Goal: Task Accomplishment & Management: Use online tool/utility

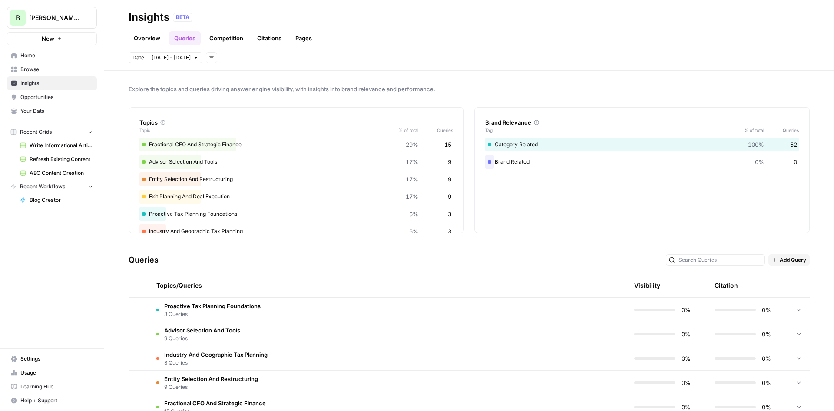
click at [43, 72] on span "Browse" at bounding box center [56, 70] width 73 height 8
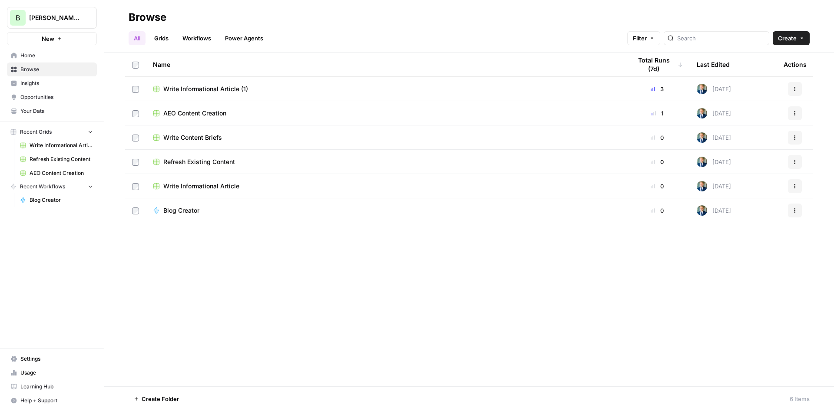
click at [32, 79] on link "Insights" at bounding box center [52, 83] width 90 height 14
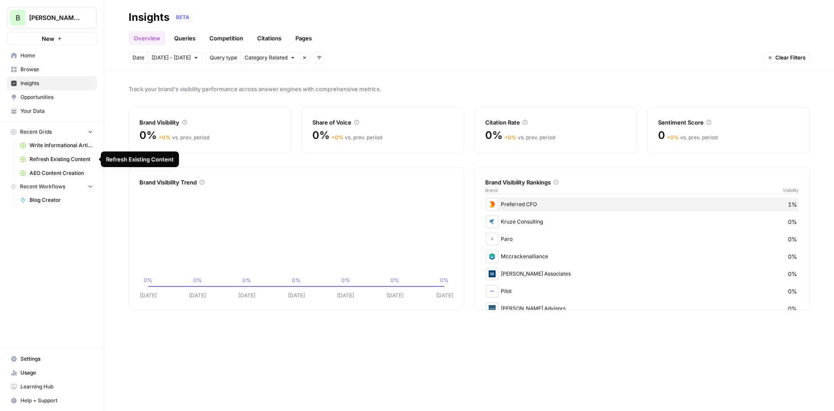
click at [53, 155] on link "Refresh Existing Content" at bounding box center [56, 160] width 81 height 14
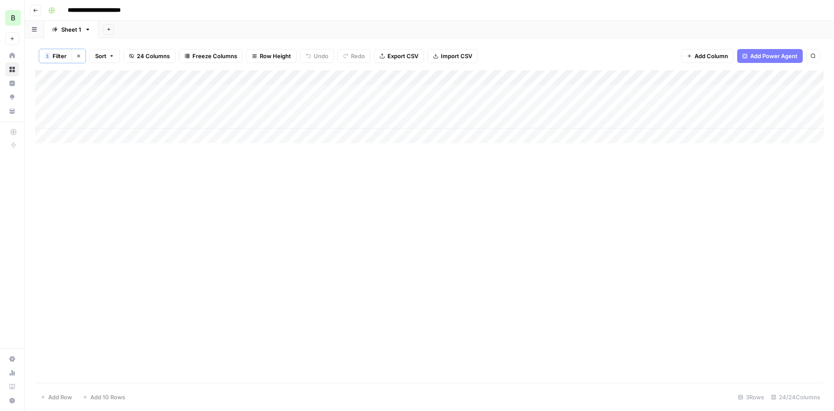
click at [216, 172] on div "Add Column" at bounding box center [429, 226] width 789 height 313
click at [79, 53] on icon "button" at bounding box center [78, 55] width 5 height 5
click at [96, 179] on div "Add Column" at bounding box center [429, 128] width 789 height 117
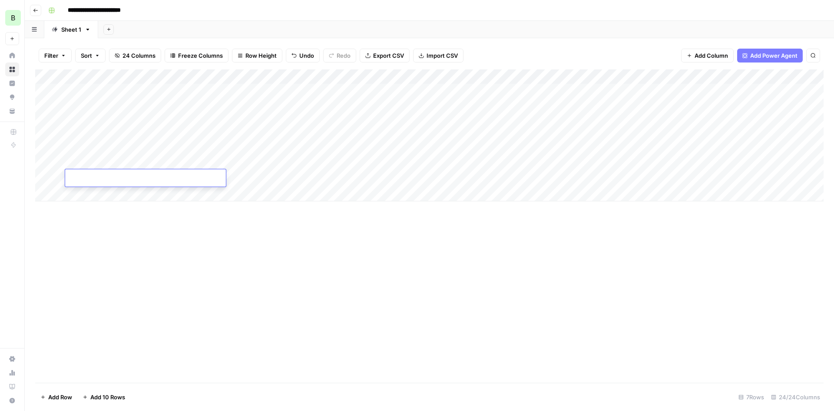
click at [121, 175] on input at bounding box center [138, 180] width 139 height 10
click at [178, 146] on div "Add Column" at bounding box center [429, 136] width 789 height 132
click at [217, 146] on div "Add Column" at bounding box center [429, 136] width 789 height 132
click at [781, 148] on div "Add Column" at bounding box center [429, 136] width 789 height 132
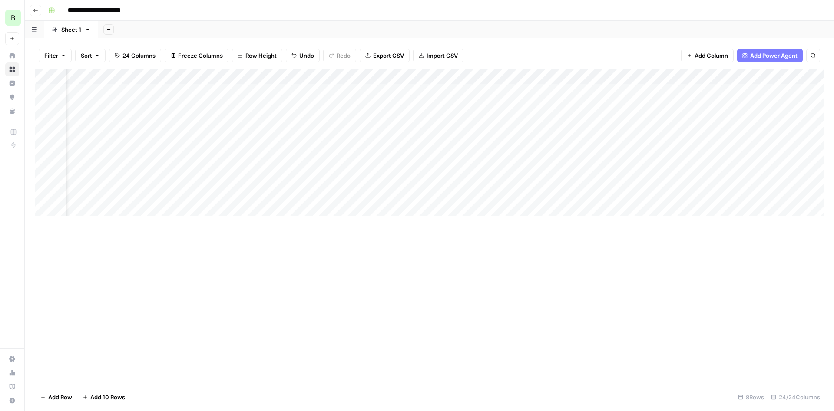
click at [385, 143] on div "Add Column" at bounding box center [429, 143] width 789 height 147
click at [745, 122] on div "Add Column" at bounding box center [429, 151] width 789 height 162
click at [652, 117] on div "Add Column" at bounding box center [429, 151] width 789 height 162
click at [730, 122] on div "Add Column" at bounding box center [429, 151] width 789 height 162
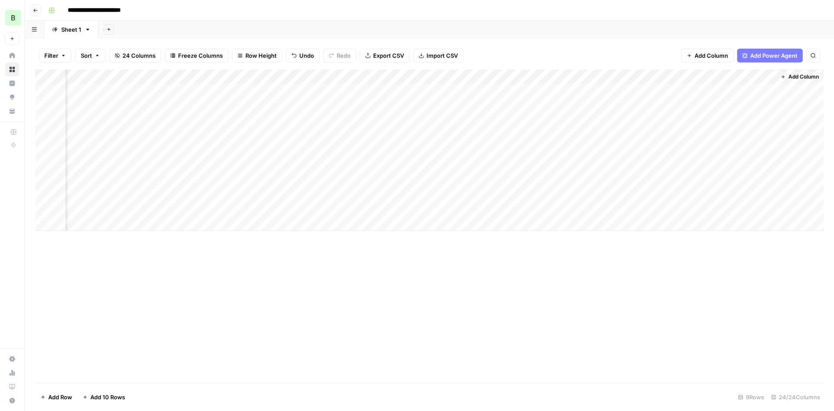
click at [569, 119] on div "Add Column" at bounding box center [429, 151] width 789 height 162
click at [497, 117] on div "Add Column" at bounding box center [429, 151] width 789 height 162
click at [521, 118] on div "Add Column" at bounding box center [429, 151] width 789 height 162
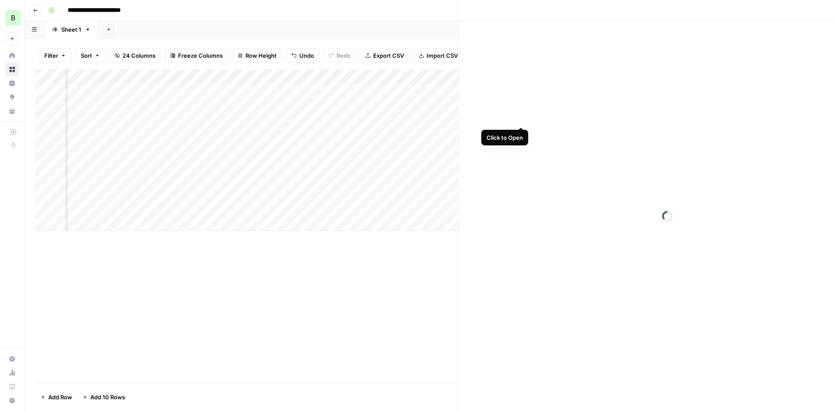
scroll to position [0, 1741]
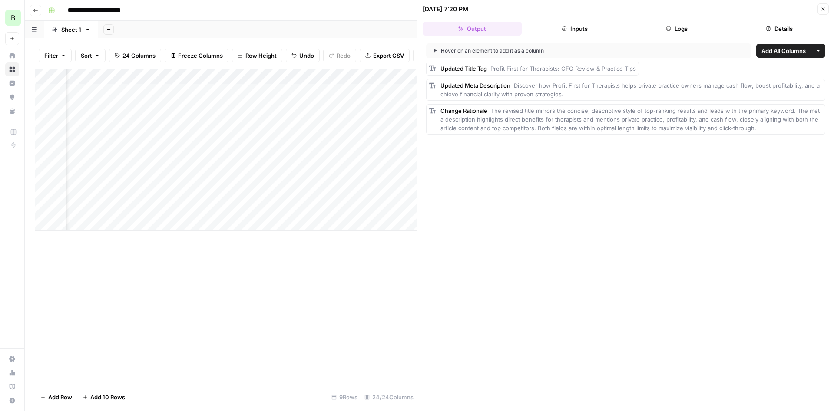
click at [354, 260] on div "Add Column" at bounding box center [226, 227] width 382 height 314
click at [822, 9] on icon "button" at bounding box center [823, 9] width 5 height 5
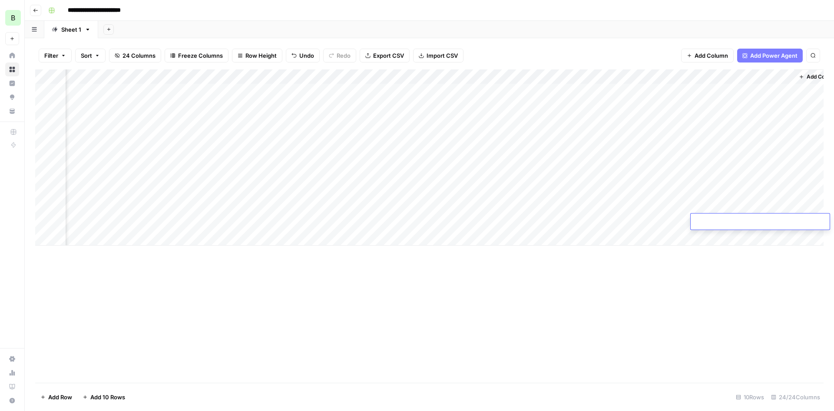
scroll to position [0, 1745]
click at [325, 120] on div "Add Column" at bounding box center [429, 158] width 789 height 176
click at [350, 118] on div "Add Column" at bounding box center [429, 158] width 789 height 176
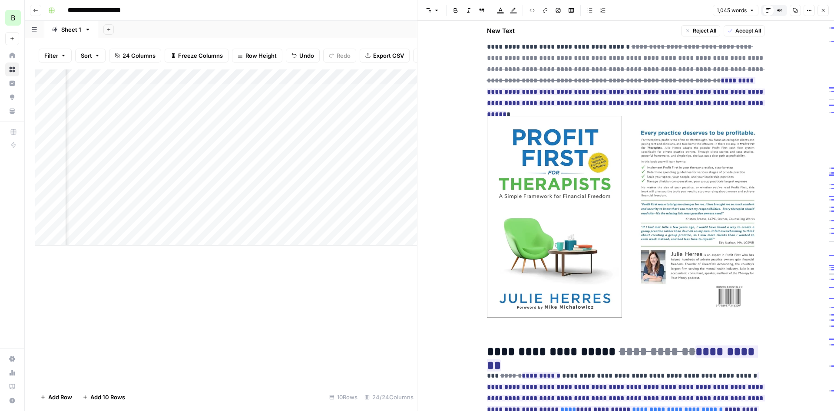
scroll to position [626, 0]
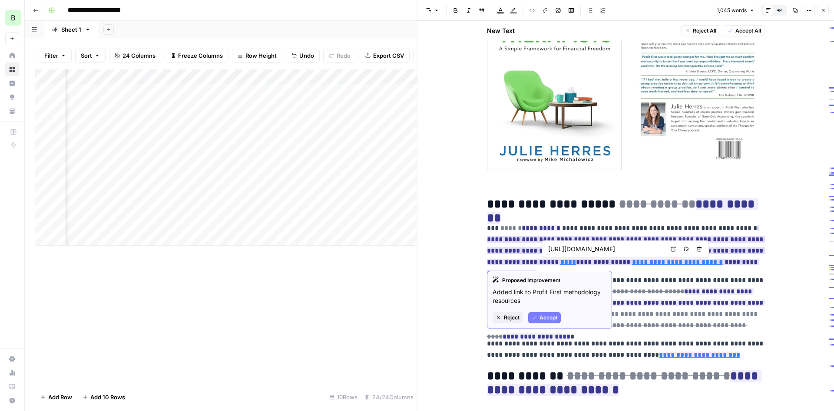
type input "/category/profit-first"
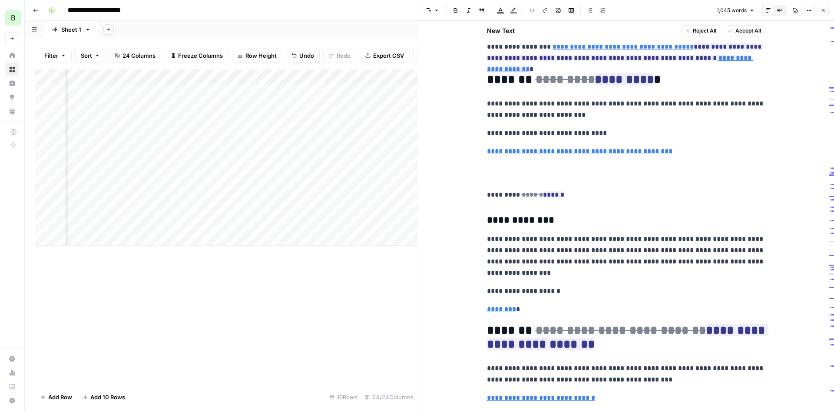
scroll to position [1738, 0]
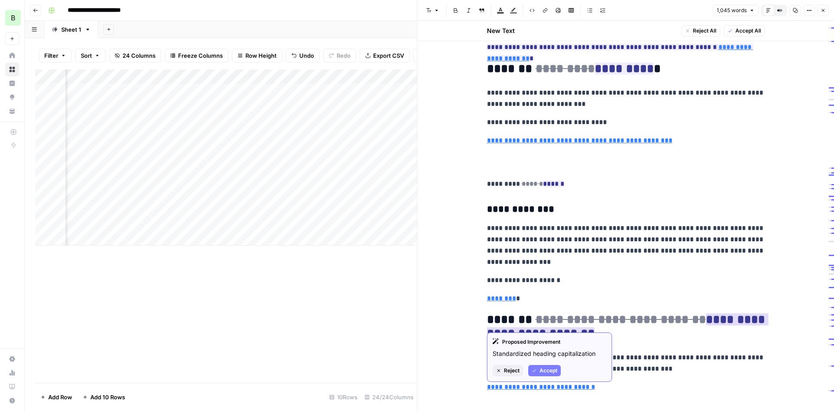
click at [544, 374] on span "Accept" at bounding box center [549, 371] width 18 height 8
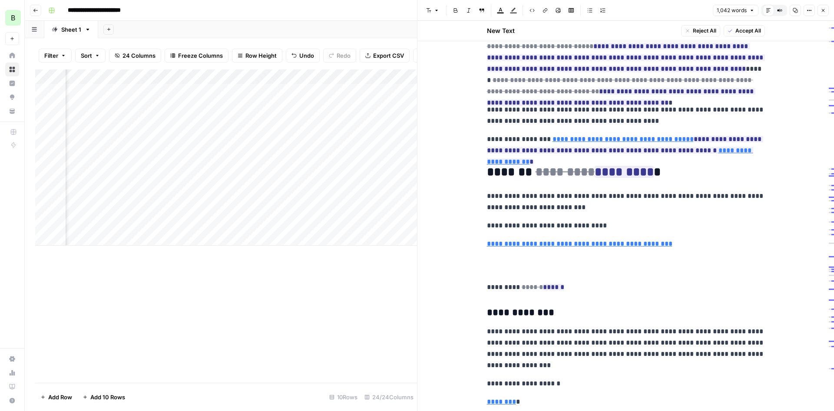
scroll to position [1619, 0]
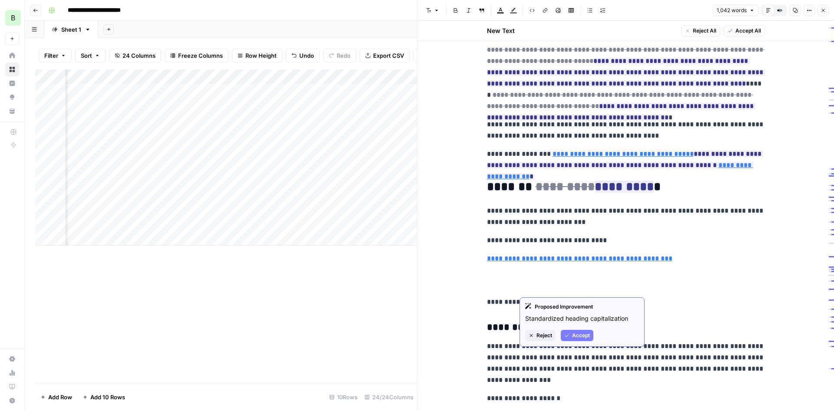
click at [576, 335] on span "Accept" at bounding box center [581, 336] width 18 height 8
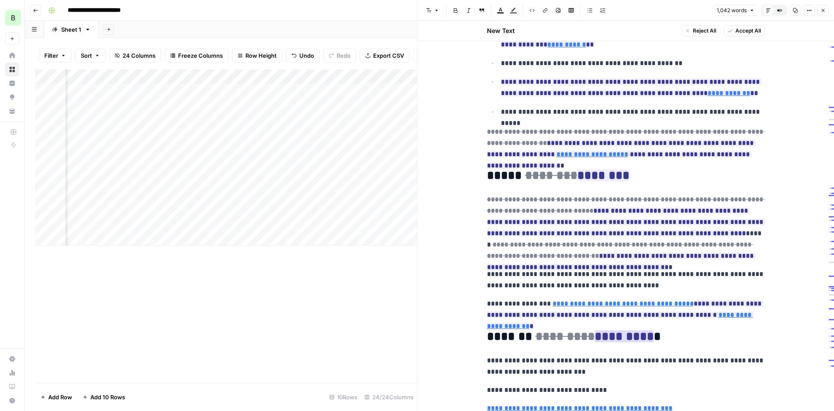
scroll to position [1411, 0]
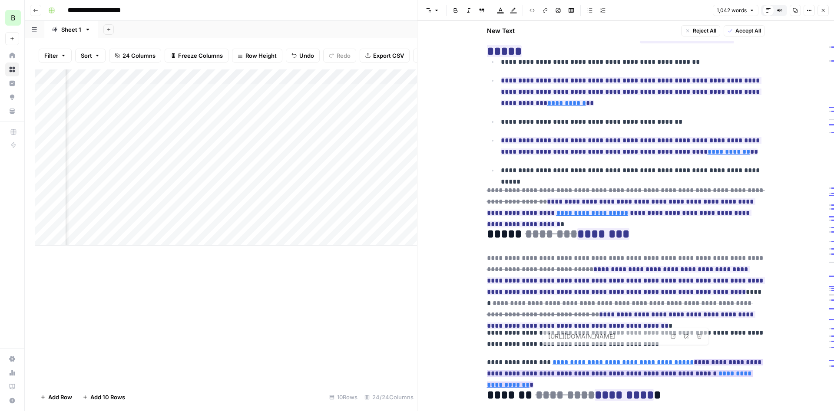
type input "[URL][DOMAIN_NAME]"
click at [749, 27] on button "Accept All" at bounding box center [744, 30] width 41 height 11
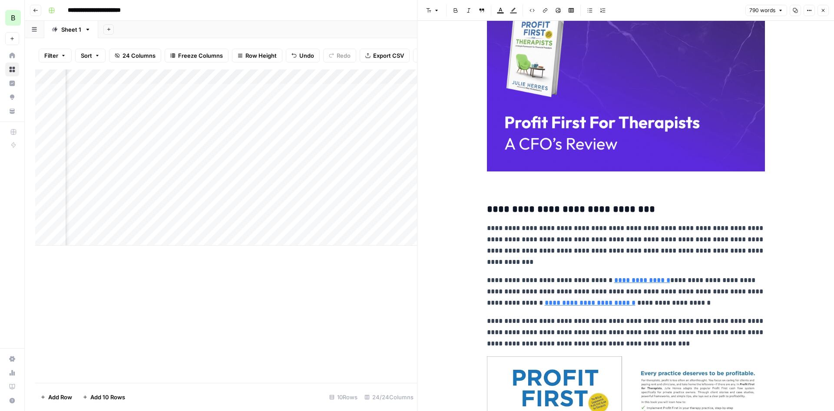
scroll to position [209, 0]
